Goal: Find specific page/section: Find specific page/section

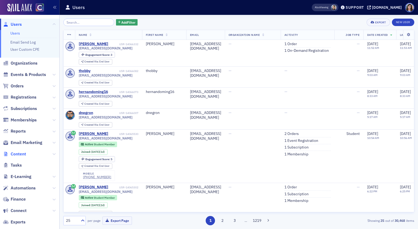
click at [20, 154] on span "Content" at bounding box center [18, 154] width 15 height 6
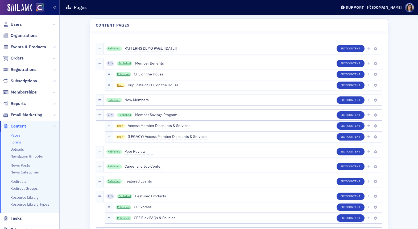
click at [15, 142] on link "Forms" at bounding box center [15, 142] width 11 height 5
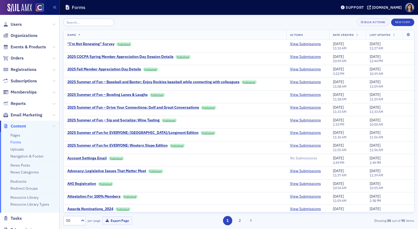
click at [76, 21] on input "search" at bounding box center [88, 22] width 51 height 7
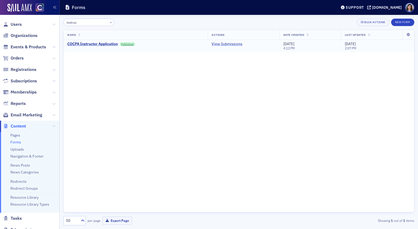
type input "instruc"
click at [221, 43] on link "View Submissions" at bounding box center [227, 44] width 31 height 5
click at [109, 22] on button "×" at bounding box center [111, 22] width 5 height 5
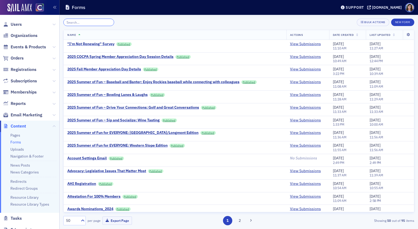
click at [94, 22] on input "search" at bounding box center [88, 22] width 51 height 7
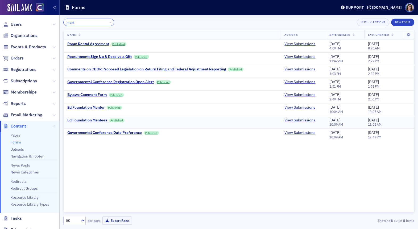
type input "ment"
click at [302, 119] on link "View Submissions" at bounding box center [299, 120] width 31 height 5
click at [291, 107] on link "View Submissions" at bounding box center [299, 107] width 31 height 5
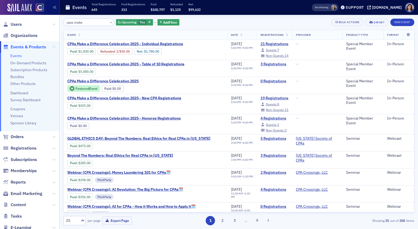
drag, startPoint x: 87, startPoint y: 22, endPoint x: 53, endPoint y: 20, distance: 33.8
click at [53, 20] on div "Users Organizations Events & Products Events On-Demand Products Subscription Pr…" at bounding box center [209, 114] width 418 height 229
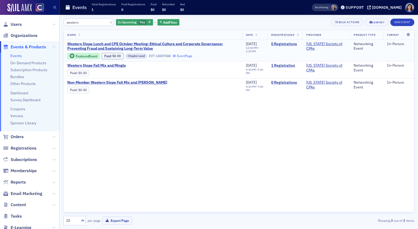
type input "western"
click at [186, 57] on link "Event Page" at bounding box center [182, 56] width 20 height 4
click at [19, 25] on span "Users" at bounding box center [16, 25] width 11 height 6
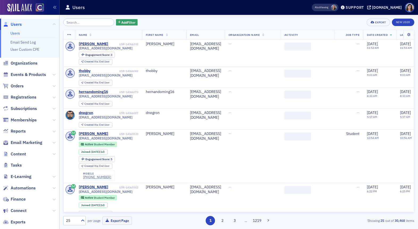
click at [85, 23] on input "search" at bounding box center [88, 22] width 51 height 7
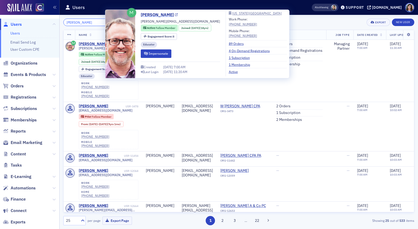
type input "michael philipp"
click at [175, 14] on icon at bounding box center [176, 15] width 3 height 3
click at [175, 15] on icon at bounding box center [176, 15] width 3 height 3
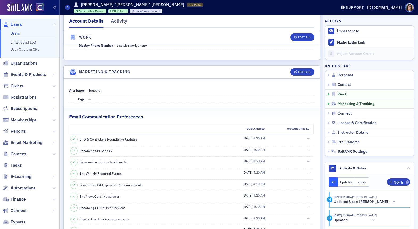
scroll to position [497, 0]
click at [347, 134] on span "Instructor Details" at bounding box center [353, 132] width 31 height 5
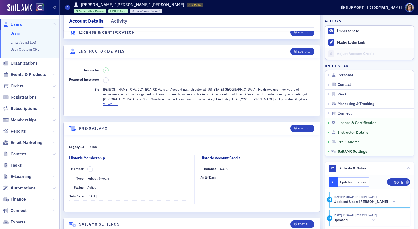
scroll to position [1095, 0]
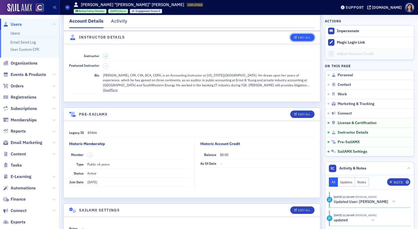
click at [304, 36] on div "Edit All" at bounding box center [304, 37] width 12 height 3
select select "US"
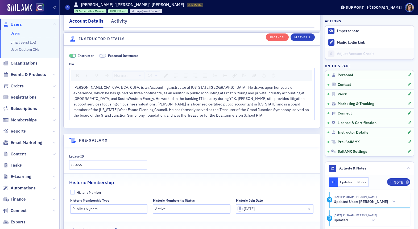
scroll to position [1290, 0]
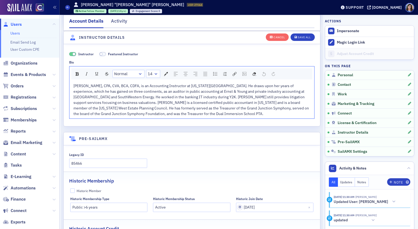
drag, startPoint x: 137, startPoint y: 86, endPoint x: 139, endPoint y: 93, distance: 6.6
click at [137, 87] on span "[PERSON_NAME], CPA, CVA, BCA, CDFA, is an Accounting Instructor at [US_STATE][G…" at bounding box center [191, 100] width 236 height 33
click at [302, 39] on button "Save All" at bounding box center [303, 36] width 24 height 7
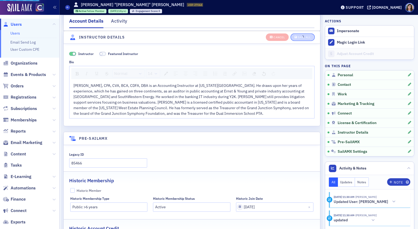
scroll to position [1119, 0]
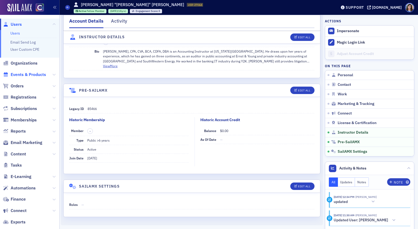
click at [30, 74] on span "Events & Products" at bounding box center [28, 75] width 35 height 6
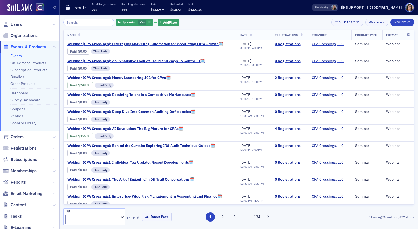
click at [81, 22] on input "search" at bounding box center [88, 22] width 51 height 7
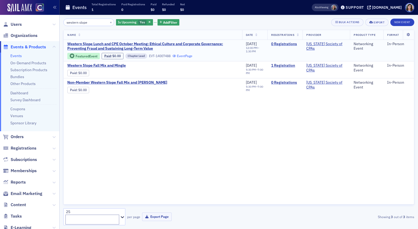
type input "western slope"
click at [186, 56] on link "Event Page" at bounding box center [182, 56] width 20 height 4
click at [129, 73] on link "Event Page" at bounding box center [124, 73] width 20 height 4
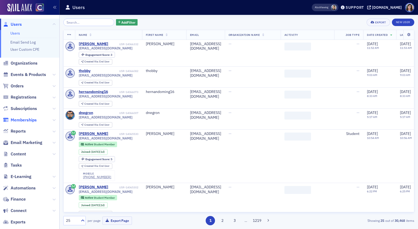
click at [19, 121] on span "Memberships" at bounding box center [24, 120] width 26 height 6
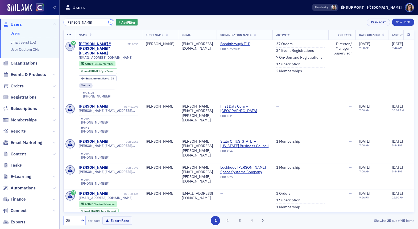
drag, startPoint x: 105, startPoint y: 23, endPoint x: 86, endPoint y: 21, distance: 19.2
click at [109, 23] on button "×" at bounding box center [111, 22] width 5 height 5
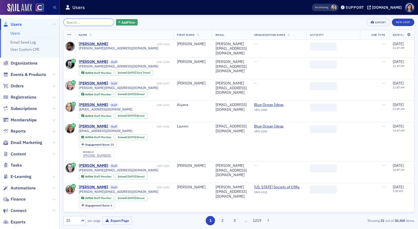
click at [86, 22] on input "search" at bounding box center [88, 22] width 51 height 7
paste input "Emma Hanagan"
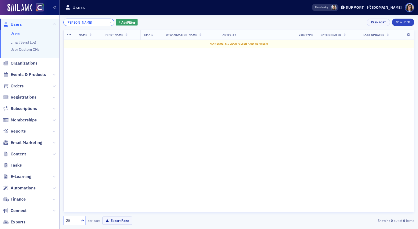
click at [80, 23] on input "Emma Hanagan" at bounding box center [88, 22] width 51 height 7
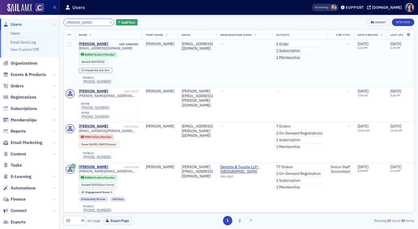
type input "Emma hanagan"
drag, startPoint x: 140, startPoint y: 44, endPoint x: 117, endPoint y: 45, distance: 22.9
click at [117, 45] on td "Emma Hanagan USR-14065302 hanaganemma18@gmail.com Active Student Member Joined …" at bounding box center [108, 63] width 67 height 47
copy div "USR-14065302"
drag, startPoint x: 104, startPoint y: 23, endPoint x: 92, endPoint y: 23, distance: 12.5
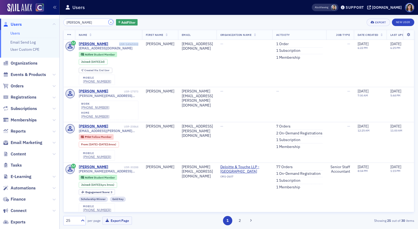
click at [109, 23] on button "×" at bounding box center [111, 22] width 5 height 5
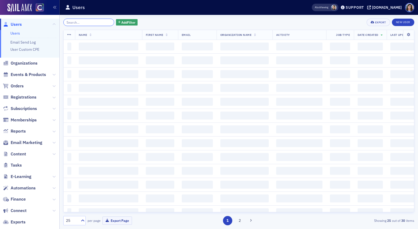
click at [88, 23] on input "search" at bounding box center [88, 22] width 51 height 7
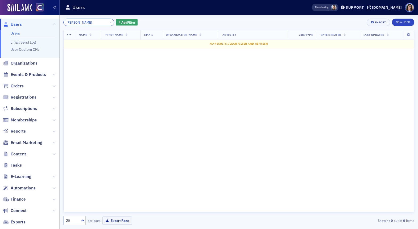
click at [79, 22] on input "Macey McCue" at bounding box center [88, 22] width 51 height 7
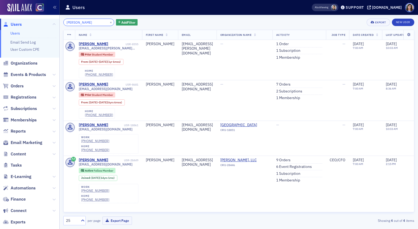
type input "Macey McCue"
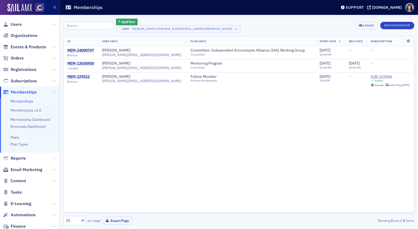
click at [18, 100] on link "Memberships" at bounding box center [21, 101] width 23 height 5
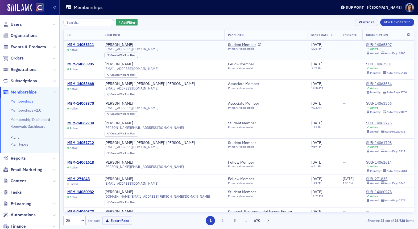
scroll to position [44, 0]
